Goal: Transaction & Acquisition: Obtain resource

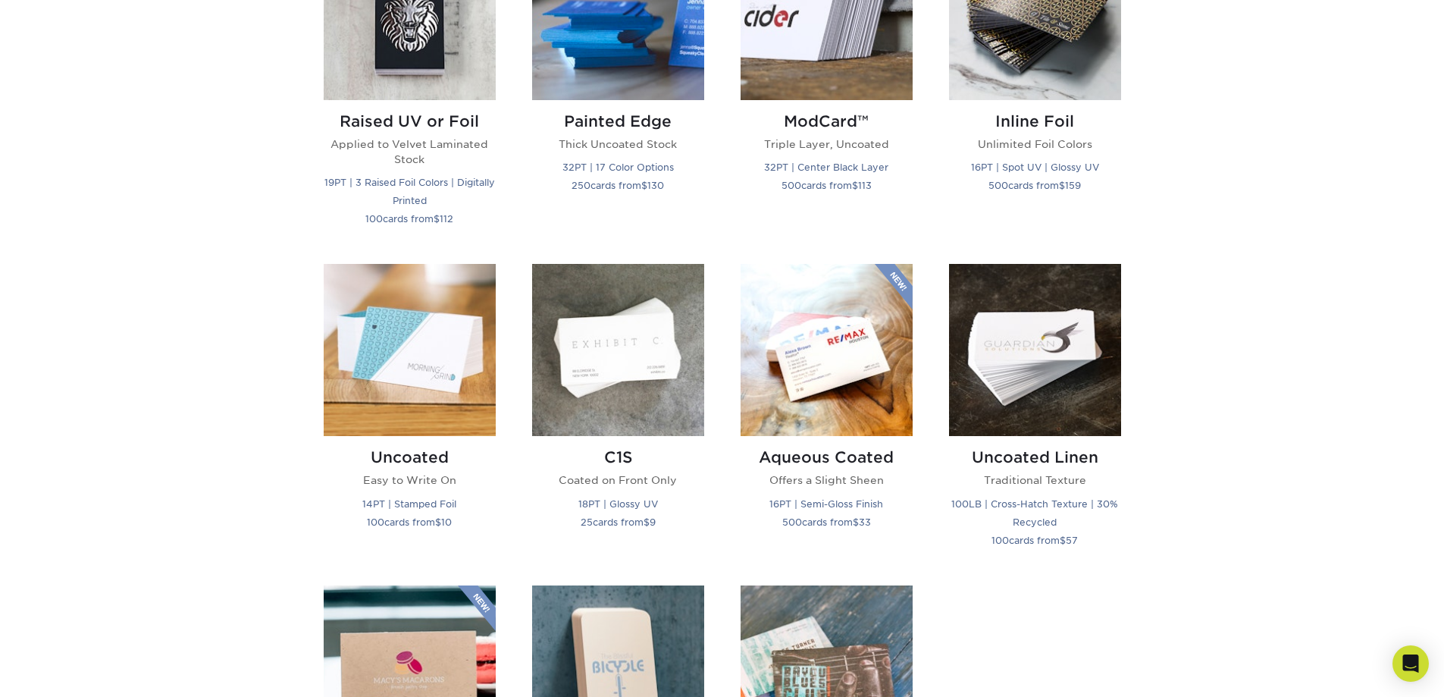
scroll to position [1137, 0]
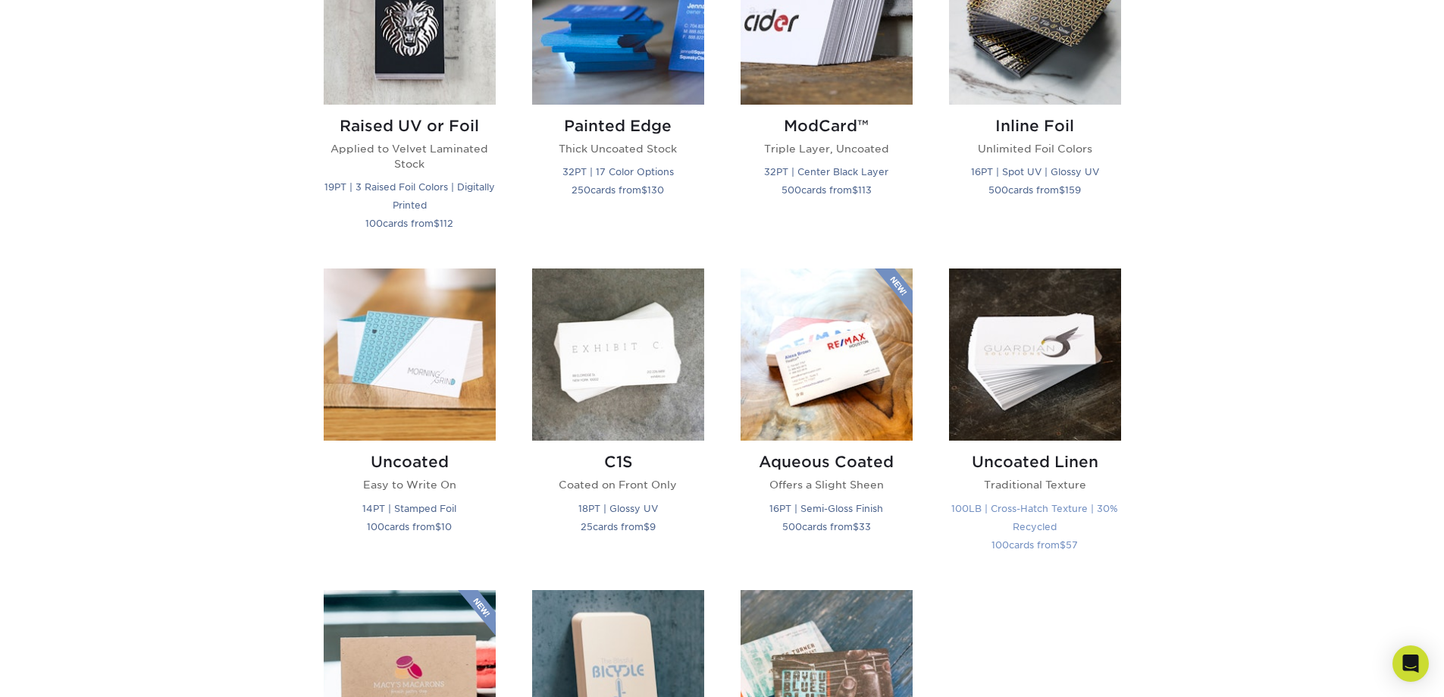
click at [1037, 465] on h2 "Uncoated Linen" at bounding box center [1035, 462] width 172 height 18
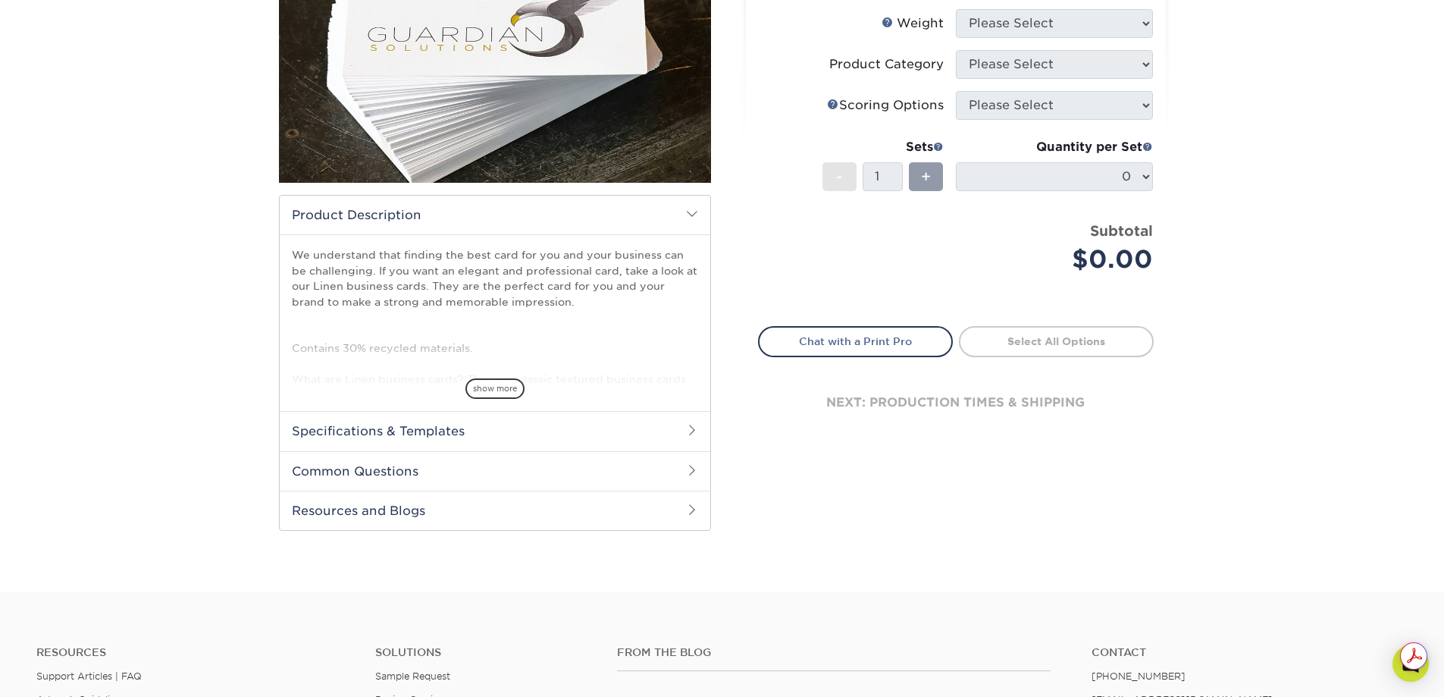
scroll to position [303, 0]
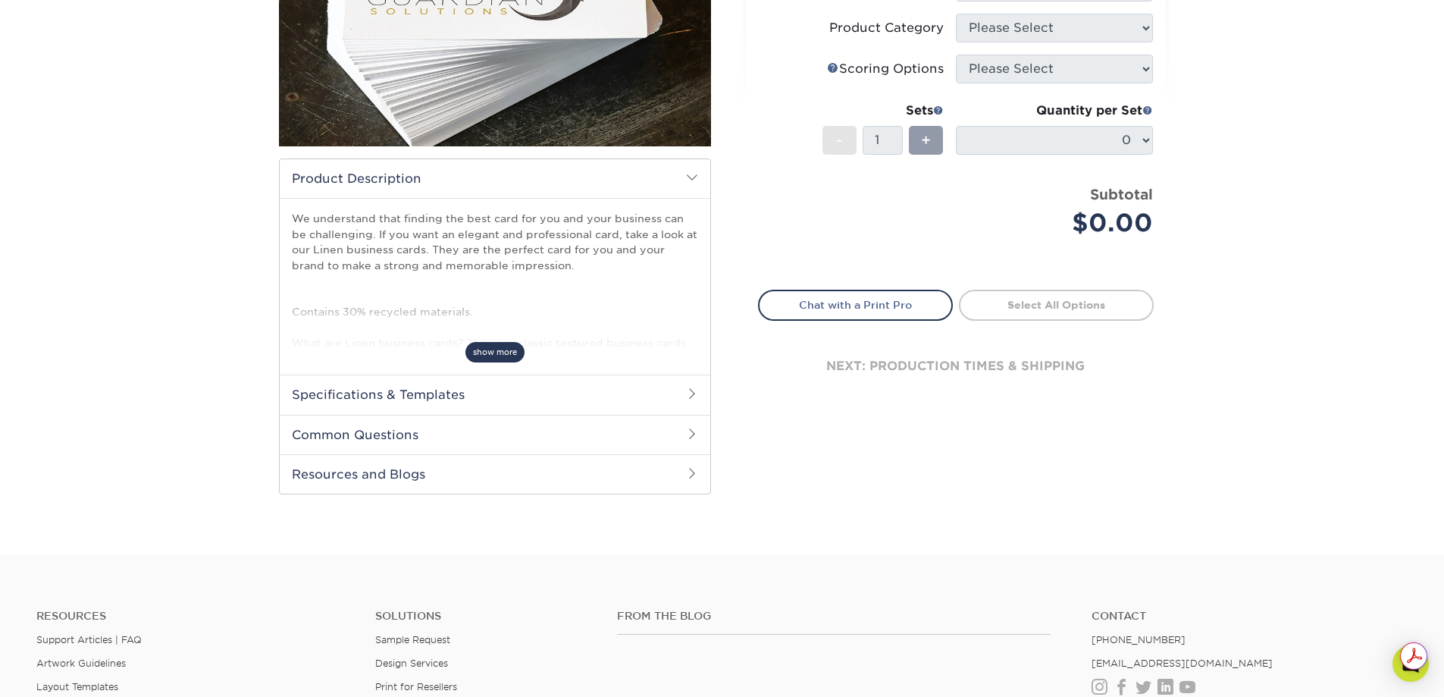
click at [495, 356] on span "show more" at bounding box center [494, 352] width 59 height 20
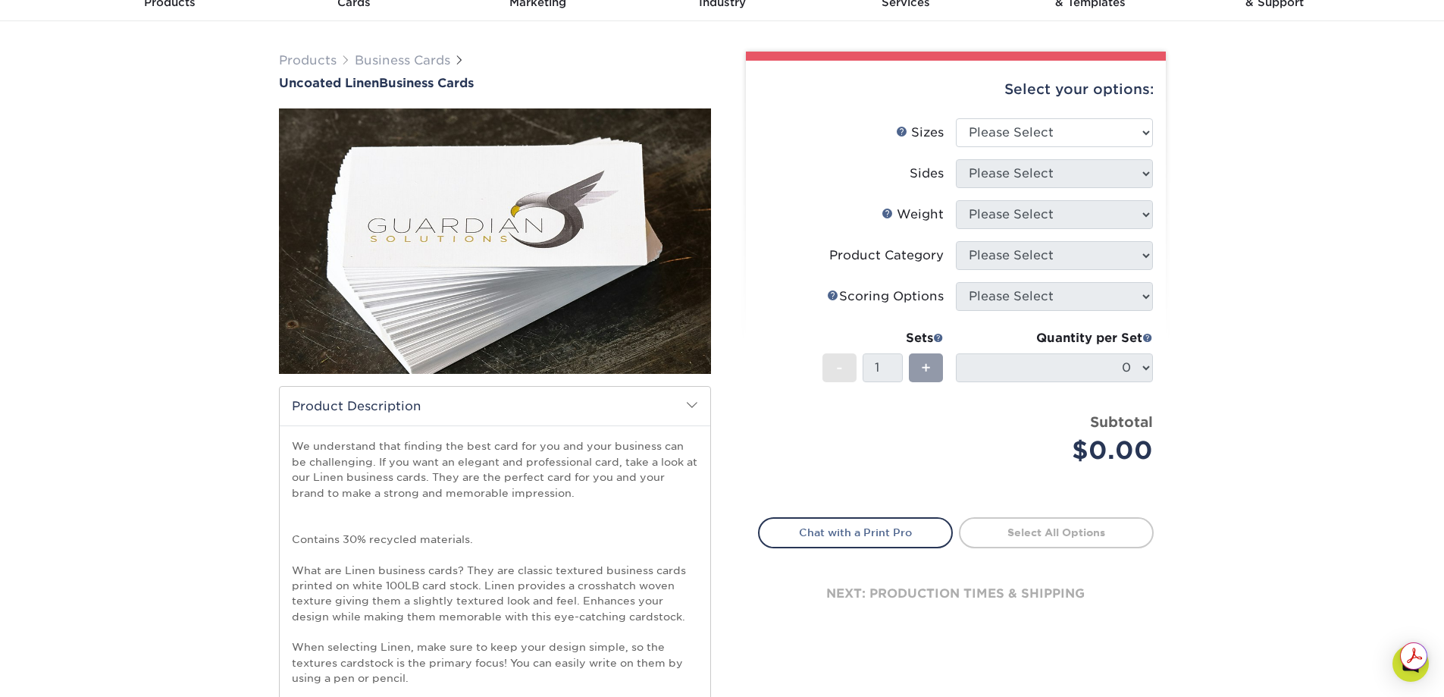
scroll to position [0, 0]
click at [1056, 138] on select "Please Select 2" x 3.5" - Standard 2" x 7" - Foldover Card 2.125" x 3.375" - Eu…" at bounding box center [1054, 132] width 197 height 29
click at [1295, 202] on div "Products Business Cards Uncoated Linen Business Cards show more" at bounding box center [722, 545] width 1444 height 1048
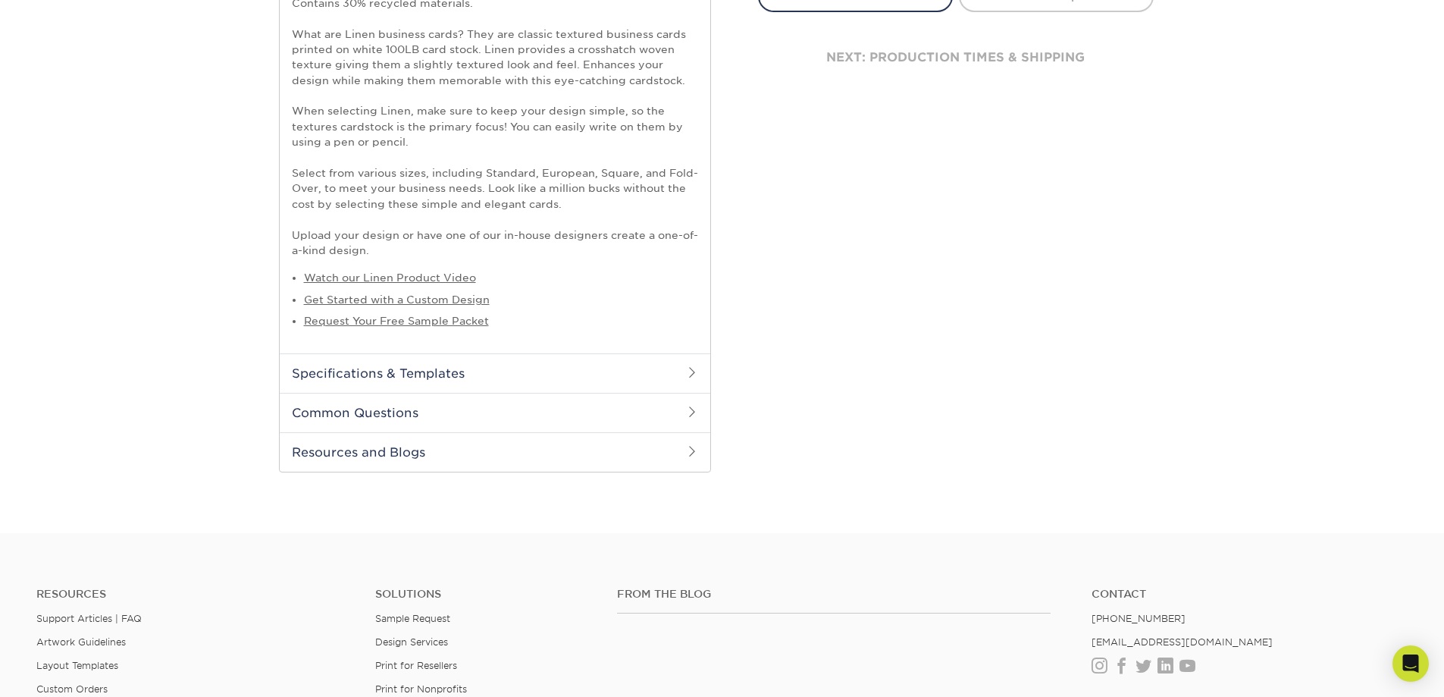
scroll to position [606, 0]
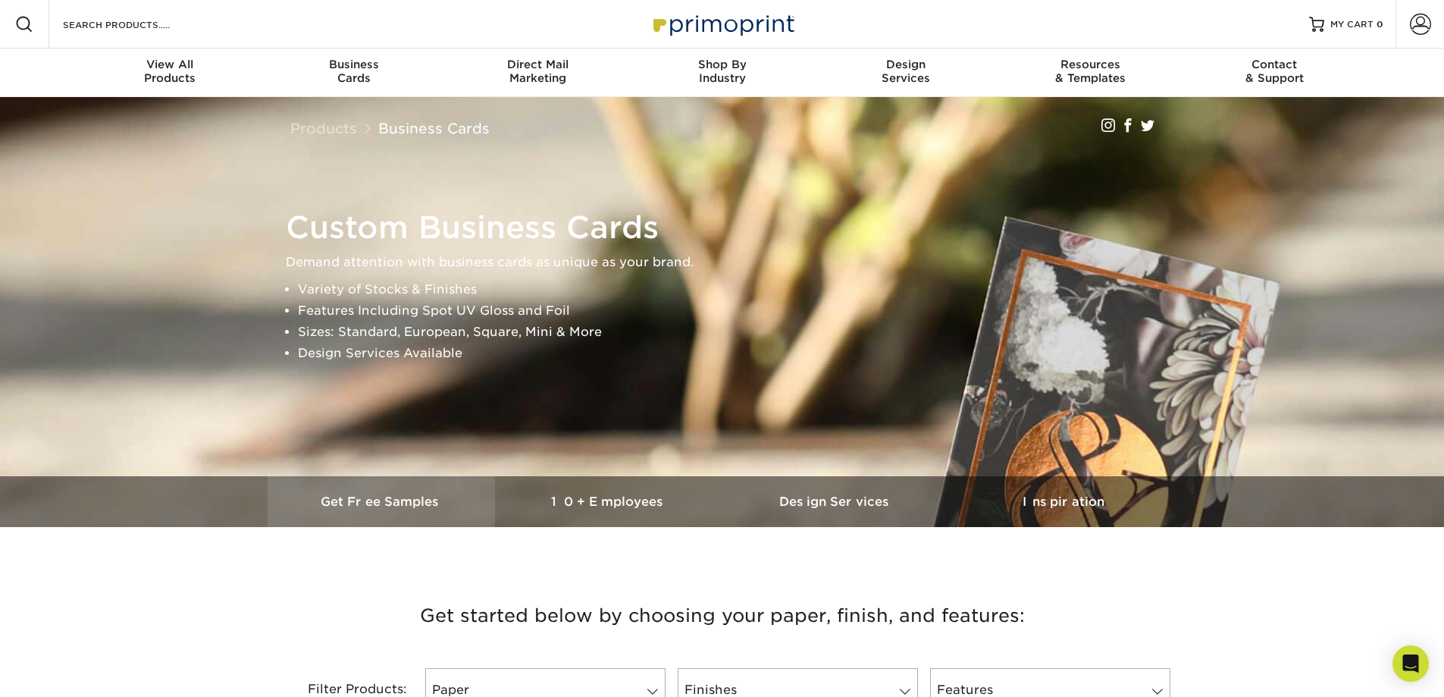
click at [390, 495] on h3 "Get Free Samples" at bounding box center [381, 501] width 227 height 14
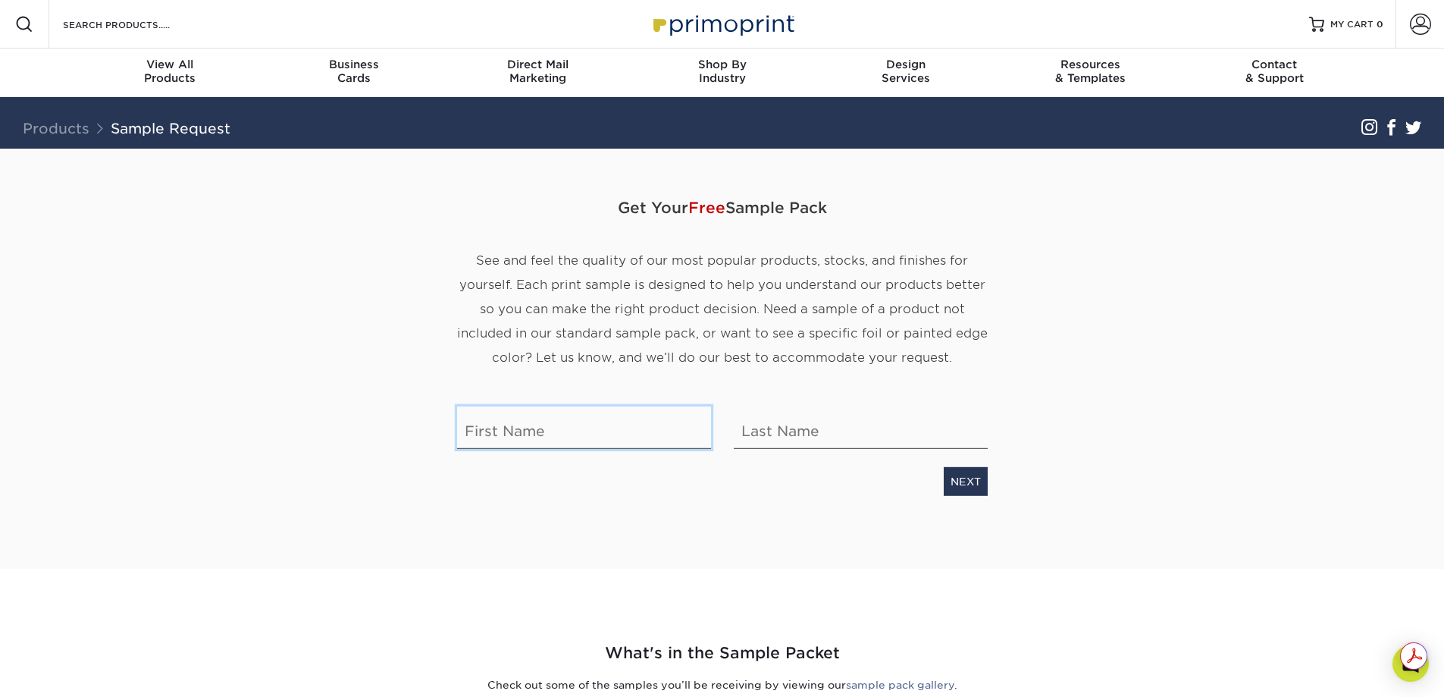
click at [521, 430] on input "text" at bounding box center [584, 427] width 254 height 42
type input "Jimena"
type input "Sanchez"
click at [984, 482] on link "NEXT" at bounding box center [966, 481] width 44 height 29
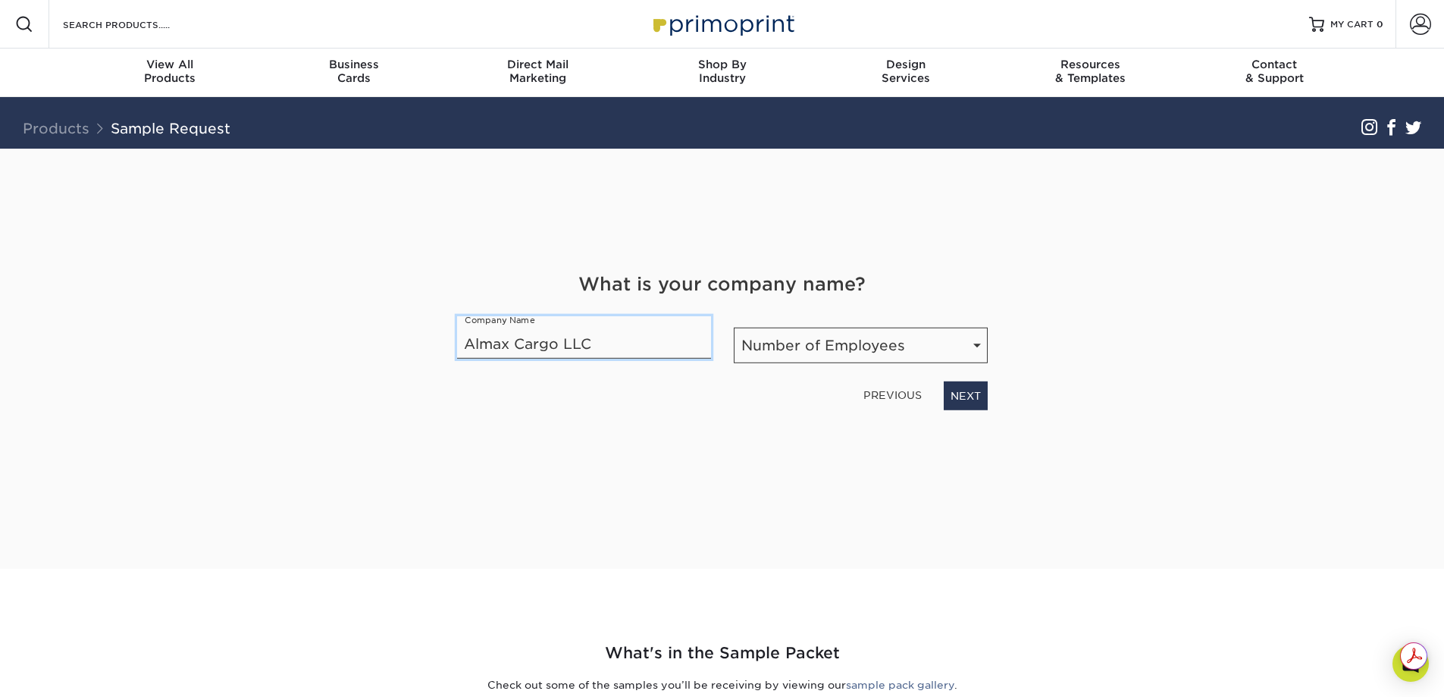
type input "Almax Cargo LLC"
click at [860, 338] on select "Number of Employees Self-employed 1-10 employees 11-50 employees 51-200 employe…" at bounding box center [861, 345] width 254 height 36
select select "1-10"
click at [734, 327] on select "Number of Employees Self-employed 1-10 employees 11-50 employees 51-200 employe…" at bounding box center [861, 345] width 254 height 36
click at [964, 392] on link "NEXT" at bounding box center [966, 395] width 44 height 29
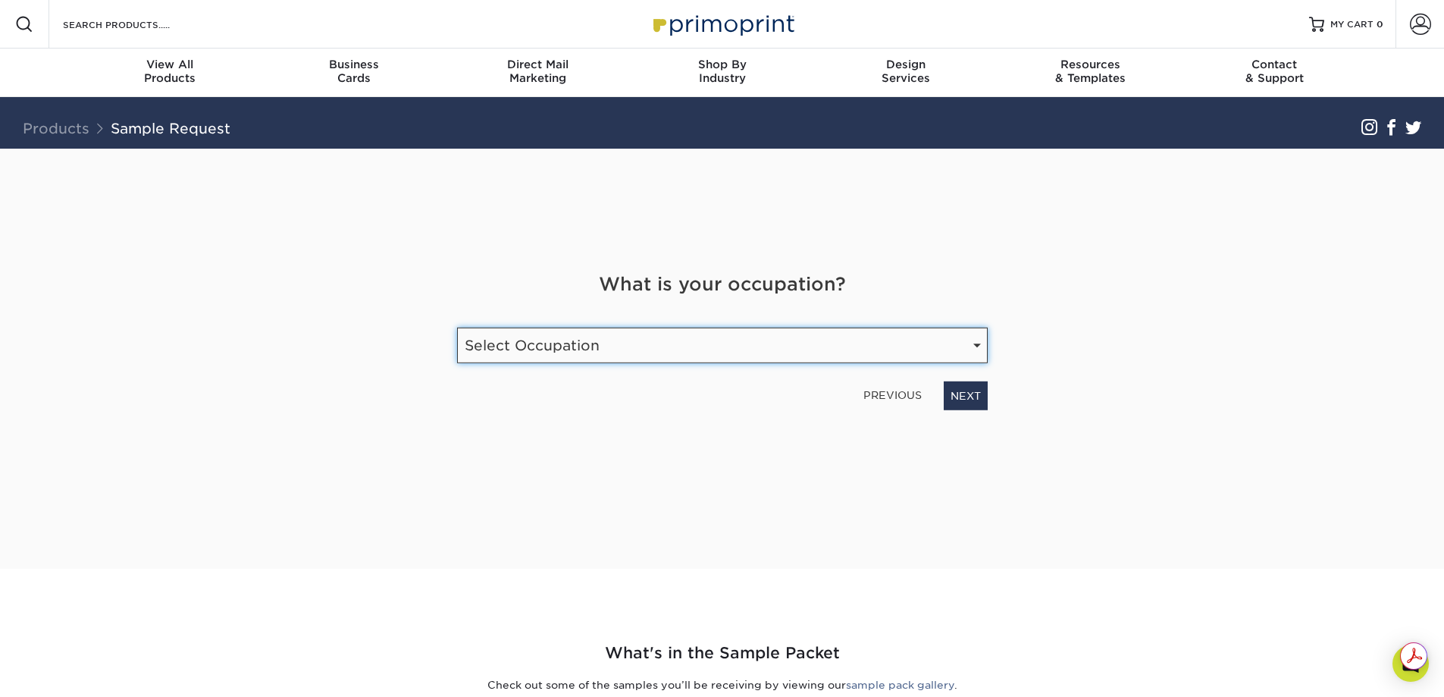
click at [541, 358] on select "Select Occupation Agency Automotive Blogger Cleaning Services Construction Educ…" at bounding box center [722, 345] width 531 height 36
select select "Transportation"
click at [457, 327] on select "Select Occupation Agency Automotive Blogger Cleaning Services Construction Educ…" at bounding box center [722, 345] width 531 height 36
click at [968, 392] on link "NEXT" at bounding box center [966, 395] width 44 height 29
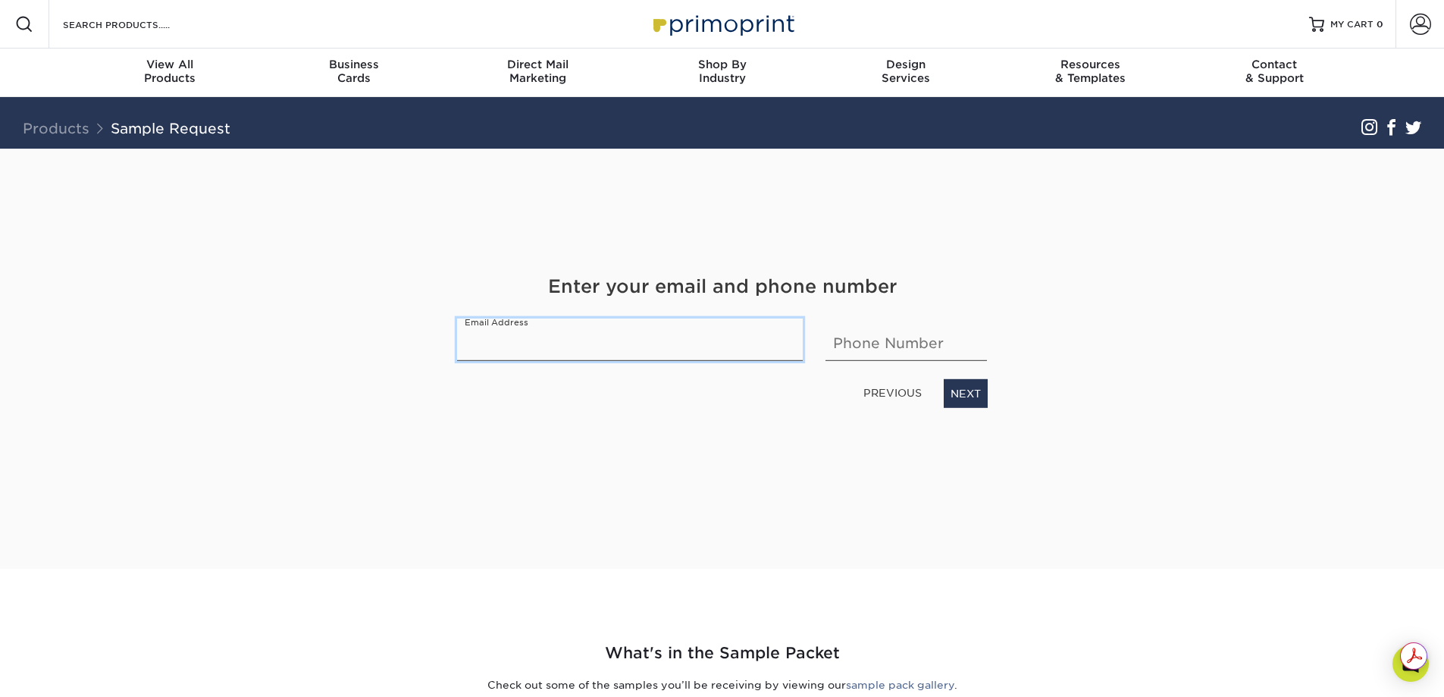
click at [573, 340] on input "email" at bounding box center [630, 339] width 346 height 42
type input "jimena.sanchez@almaxcargo.com"
type input "3058780812"
click at [973, 399] on link "NEXT" at bounding box center [966, 393] width 44 height 29
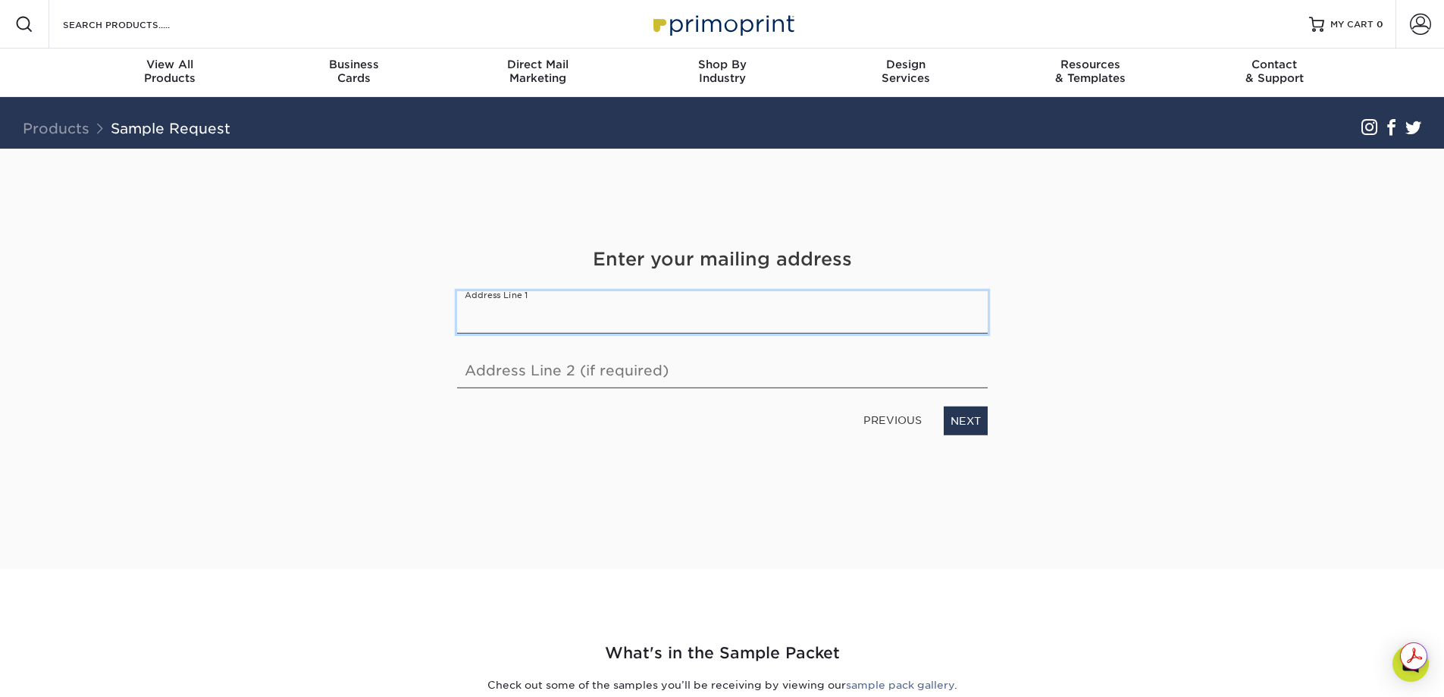
drag, startPoint x: 539, startPoint y: 308, endPoint x: 549, endPoint y: 310, distance: 10.1
click at [540, 308] on input "text" at bounding box center [722, 312] width 531 height 42
type input "10300 NW 19th St Ste 111"
click at [973, 425] on link "NEXT" at bounding box center [966, 420] width 44 height 29
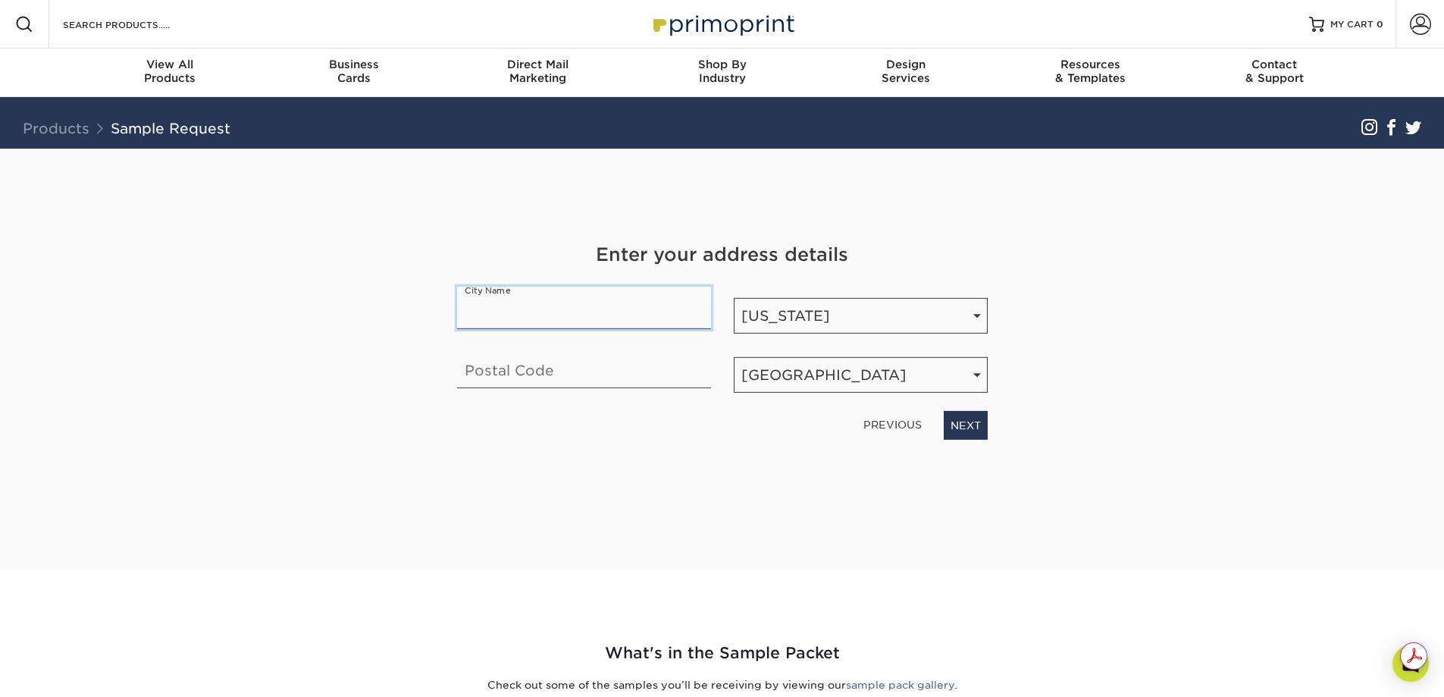
click at [566, 321] on input "text" at bounding box center [584, 308] width 254 height 42
type input "Doral"
type input "33172"
click at [965, 425] on link "NEXT" at bounding box center [966, 425] width 44 height 29
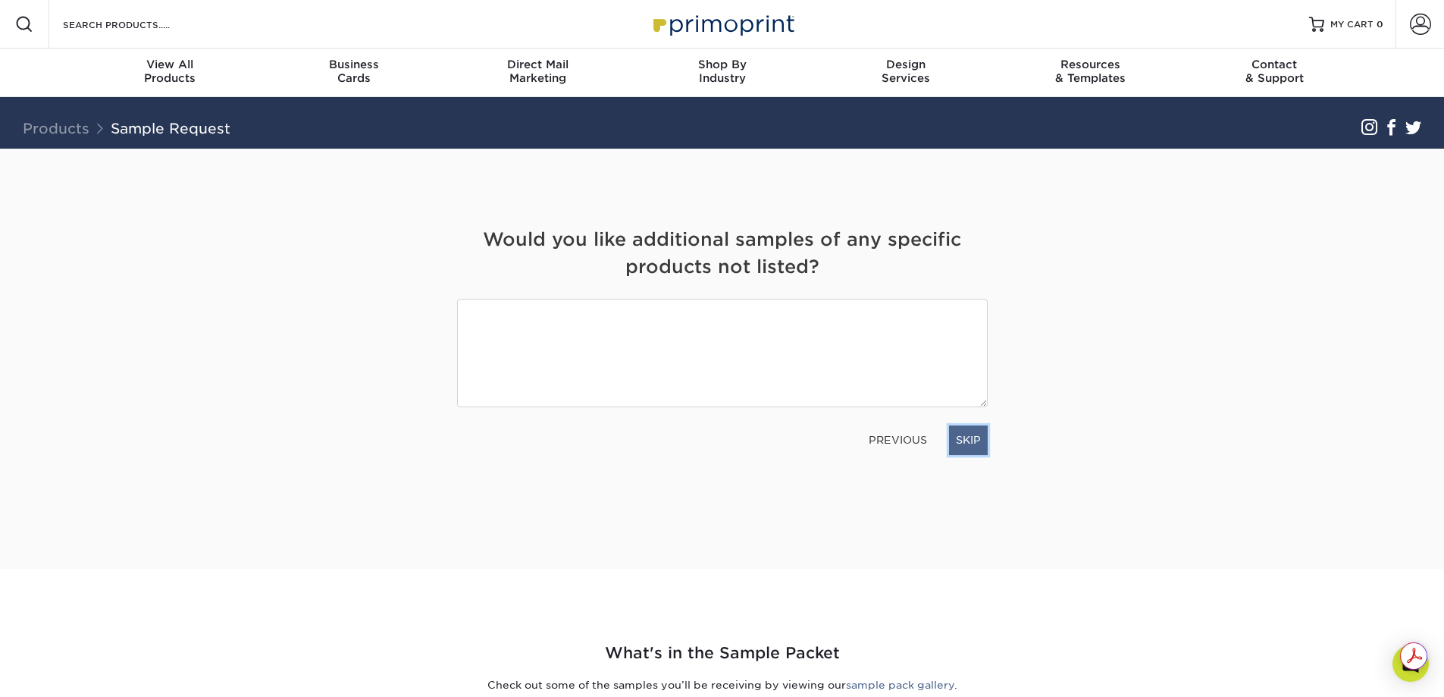
click at [964, 443] on link "SKIP" at bounding box center [968, 439] width 39 height 29
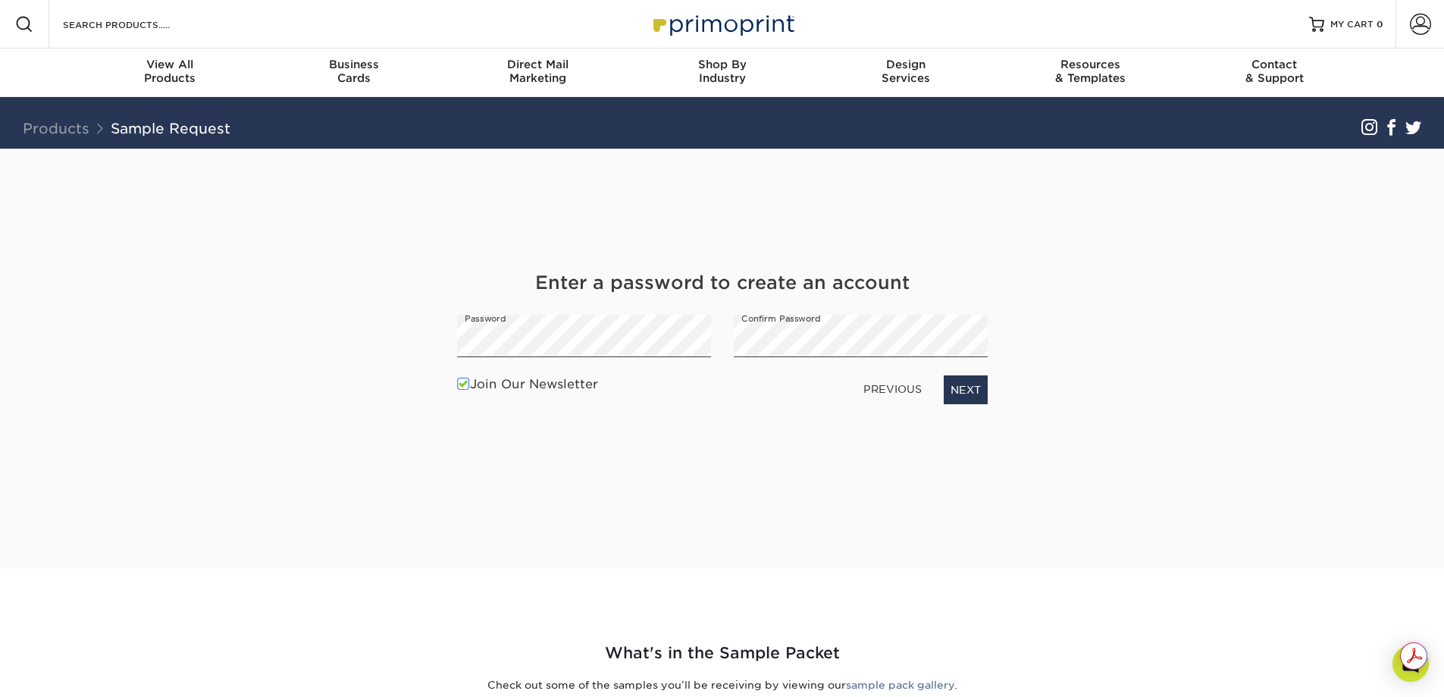
click at [465, 382] on span at bounding box center [463, 384] width 13 height 14
click at [0, 0] on input "Join Our Newsletter" at bounding box center [0, 0] width 0 height 0
click at [970, 392] on link "NEXT" at bounding box center [966, 389] width 44 height 29
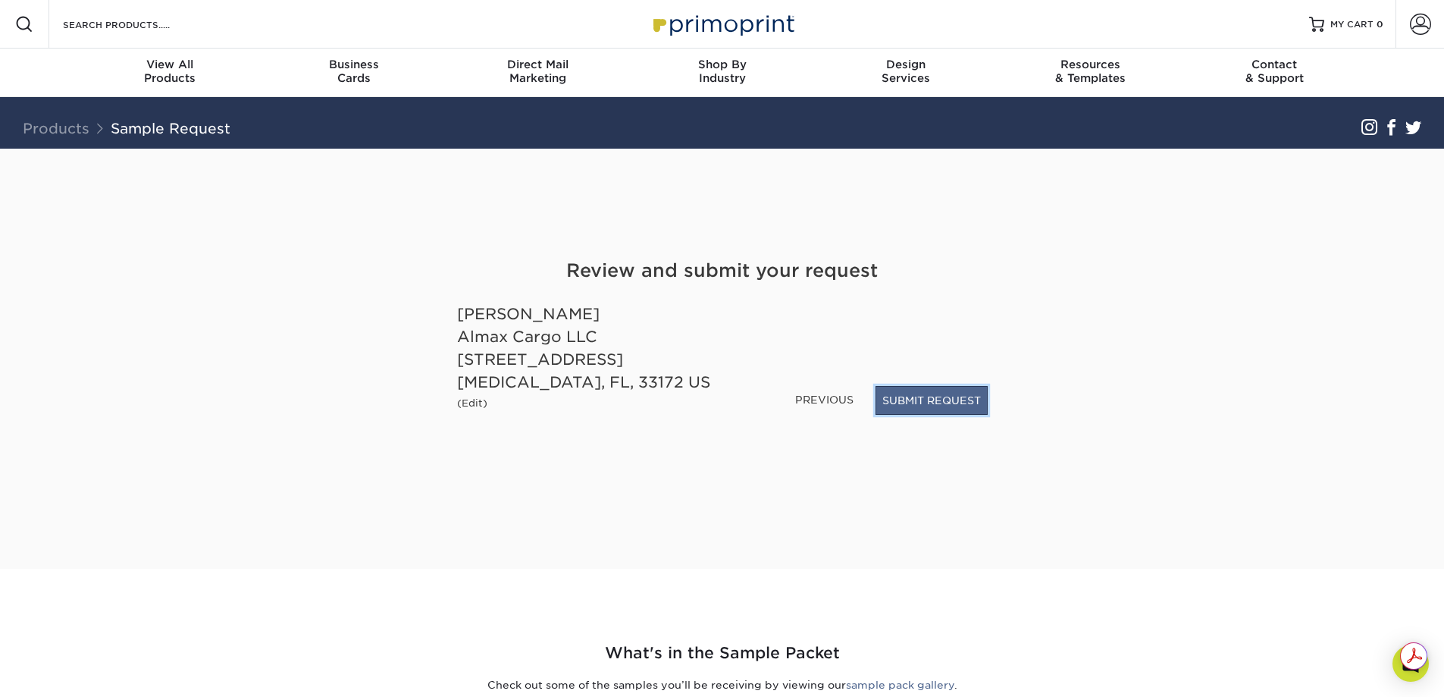
click at [940, 401] on button "SUBMIT REQUEST" at bounding box center [932, 400] width 112 height 29
